Goal: Use online tool/utility: Utilize a website feature to perform a specific function

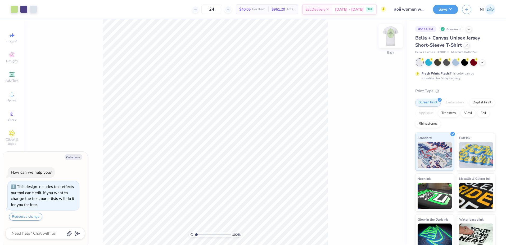
click at [393, 37] on img at bounding box center [390, 35] width 21 height 21
type textarea "x"
type input "3.00581987268404"
type textarea "x"
type input "3.00581987268404"
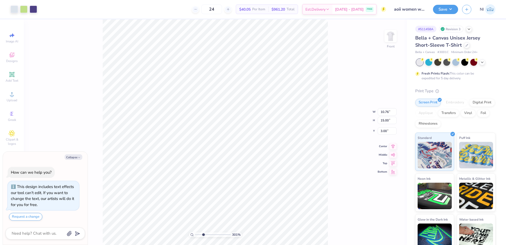
type textarea "x"
type input "3.00581987268404"
type textarea "x"
type input "3.00581987268404"
type textarea "x"
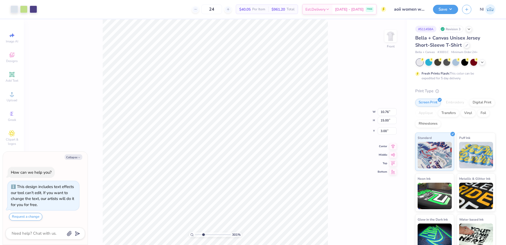
type input "3.00581987268404"
type textarea "x"
type input "3.00581987268404"
type textarea "x"
type input "3.00581987268404"
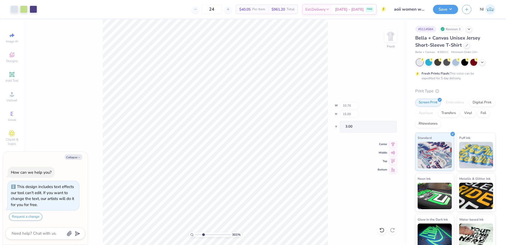
type input "0.41"
type input "0.33"
type input "6.78"
type textarea "x"
type input "3.00581987268404"
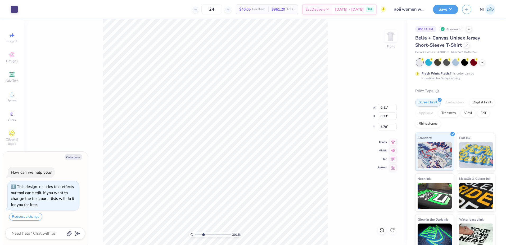
type textarea "x"
type input "3.00581987268404"
type input "0.59"
type input "0.49"
type input "6.63"
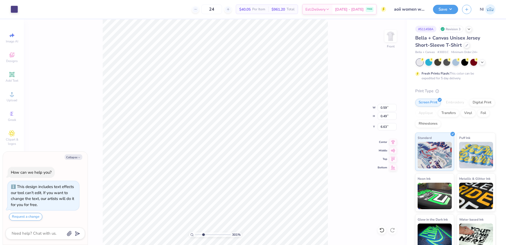
type textarea "x"
type input "3.00581987268404"
